Goal: Task Accomplishment & Management: Manage account settings

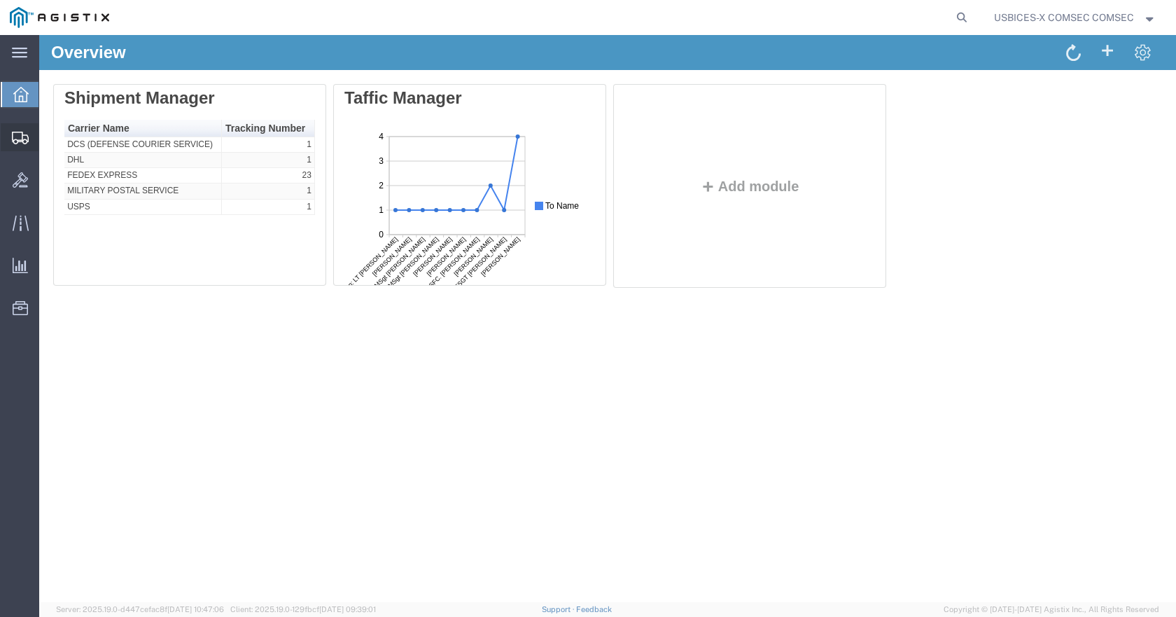
click at [48, 139] on span "Shipments" at bounding box center [44, 137] width 10 height 28
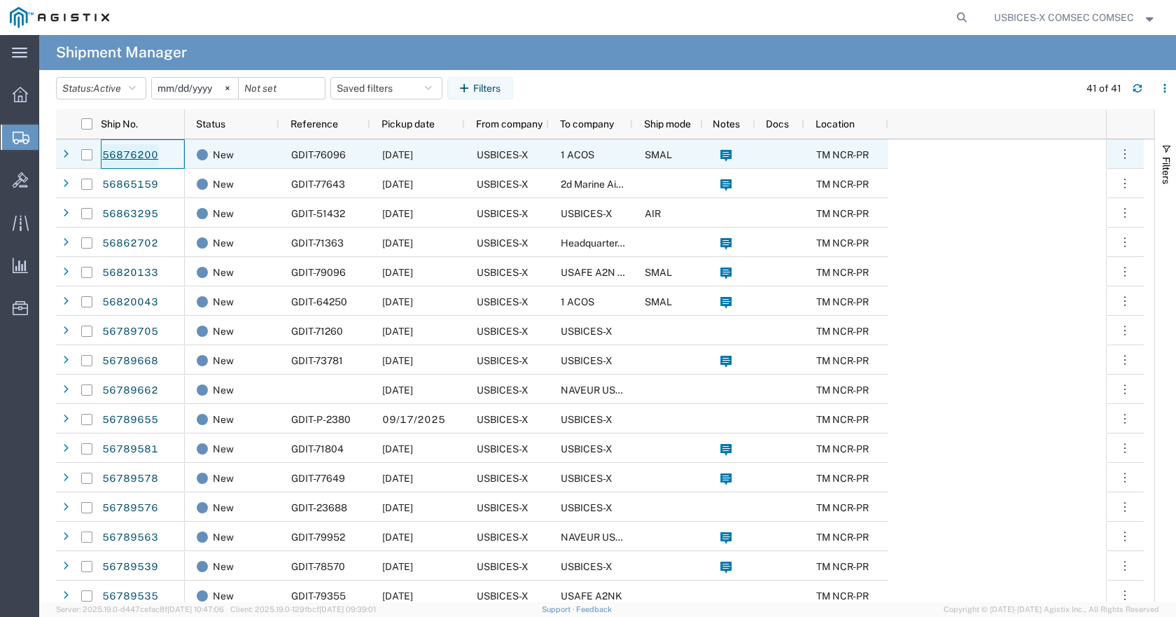
click at [149, 155] on link "56876200" at bounding box center [130, 155] width 57 height 22
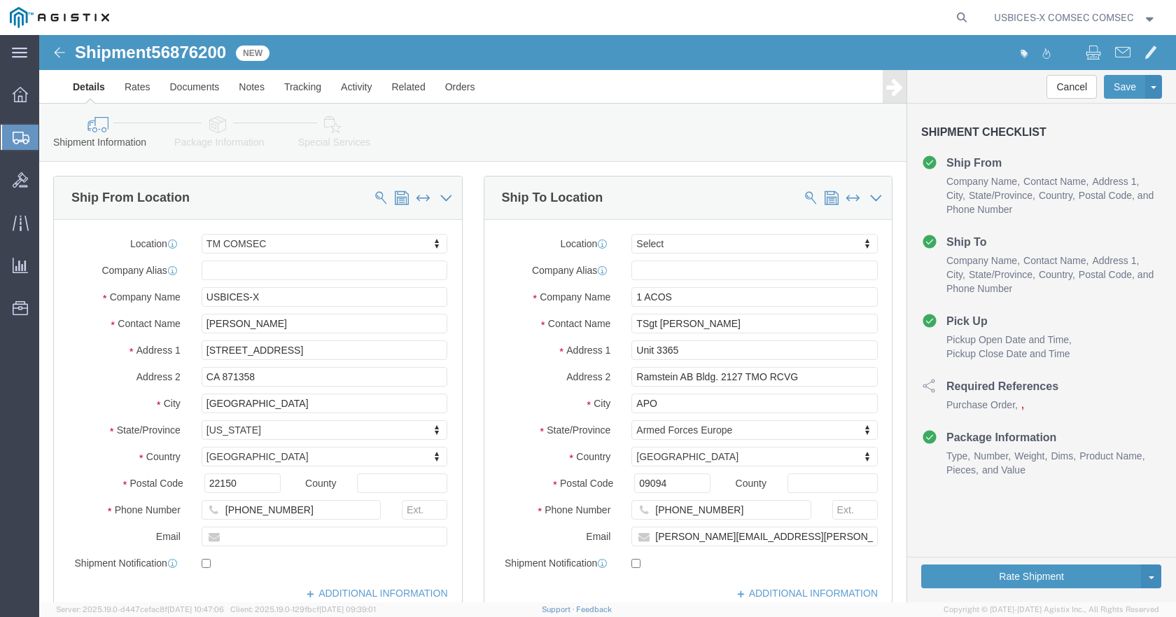
select select "59251"
select select
click icon
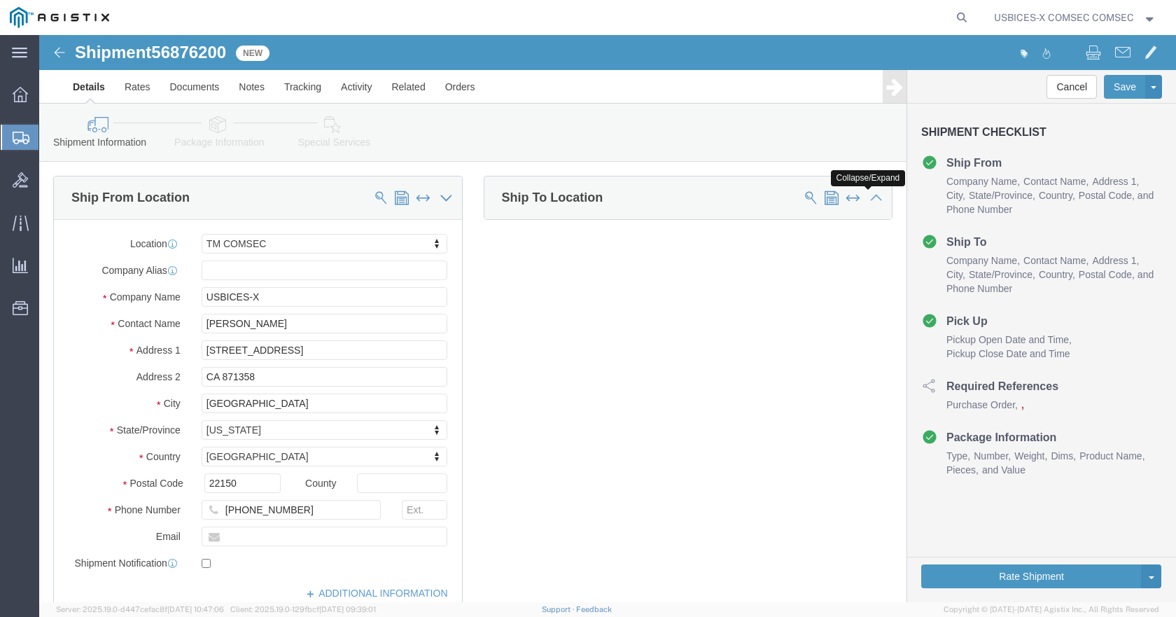
click icon
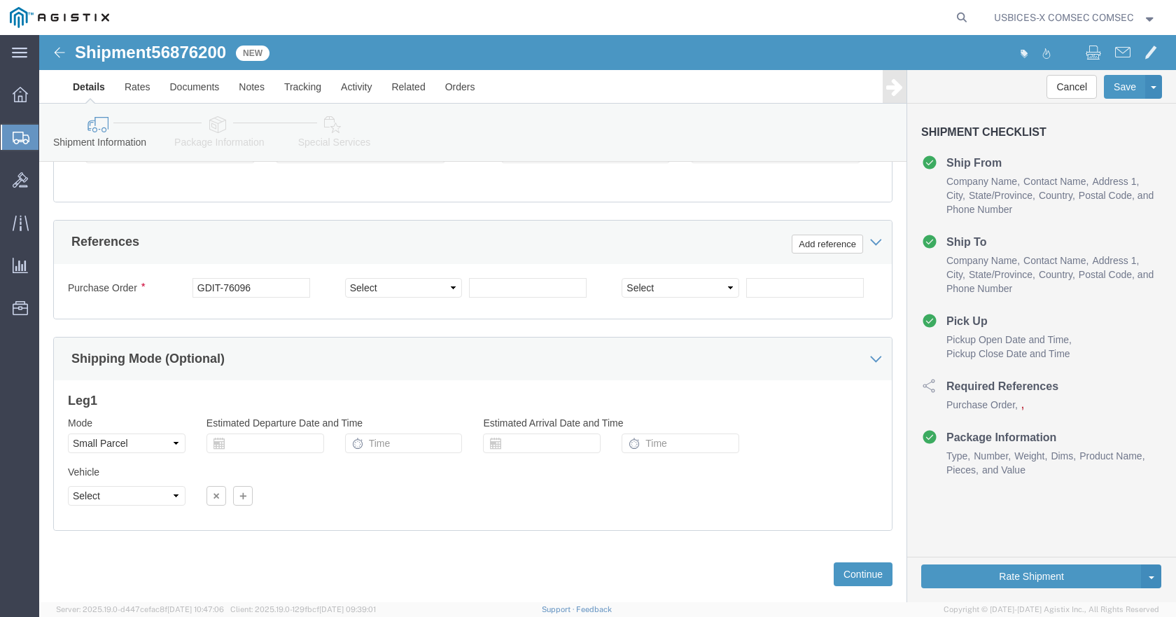
scroll to position [840, 0]
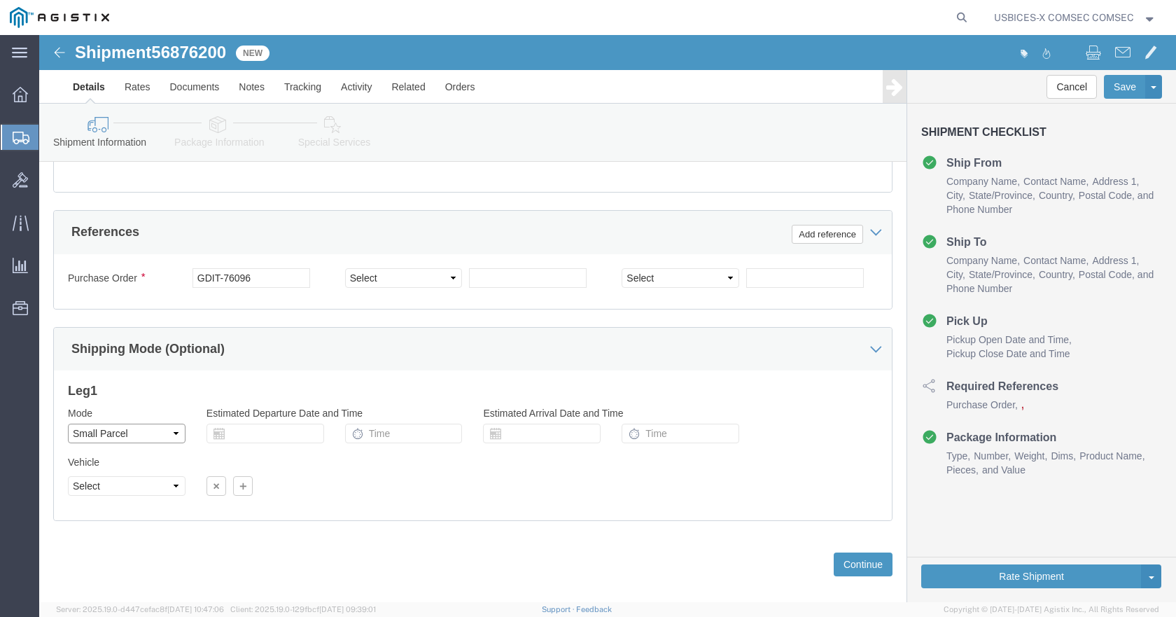
click select "Select Air Less than Truckload Multi-Leg Ocean Freight Rail Small Parcel Truckl…"
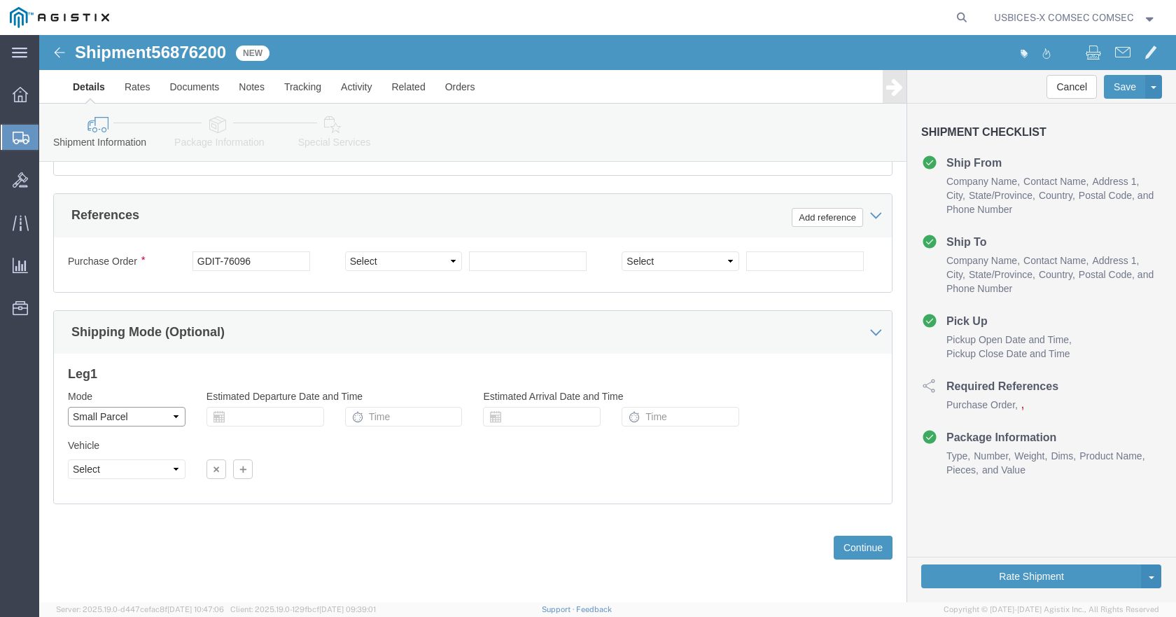
scroll to position [885, 0]
click select "Select Air Less than Truckload Multi-Leg Ocean Freight Rail Small Parcel Truckl…"
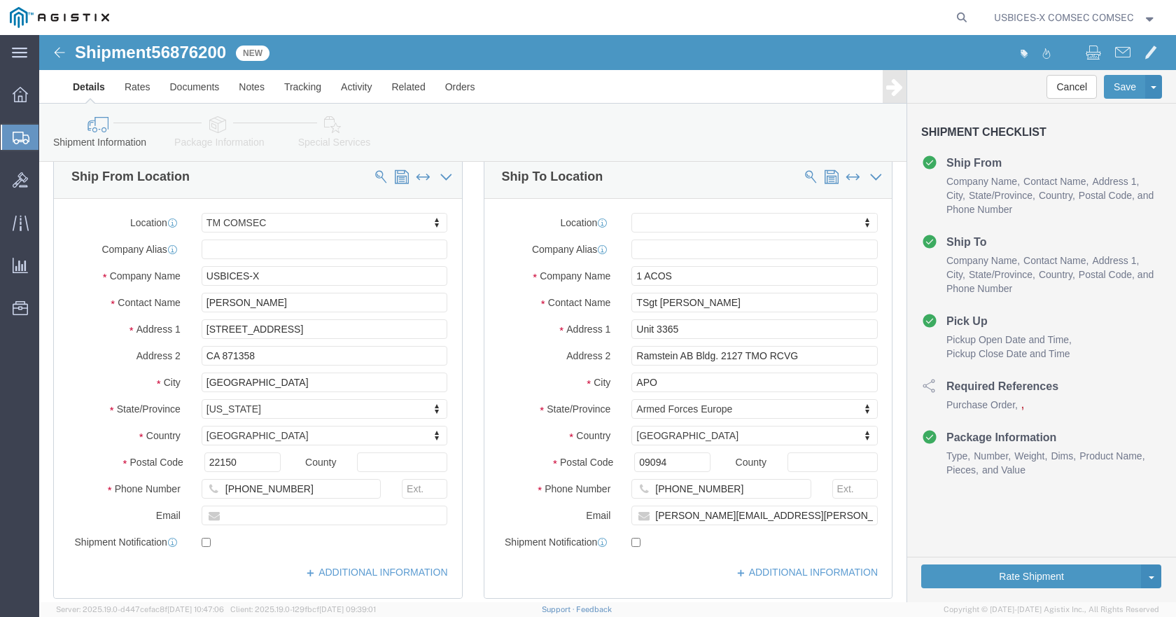
scroll to position [0, 0]
